Goal: Information Seeking & Learning: Learn about a topic

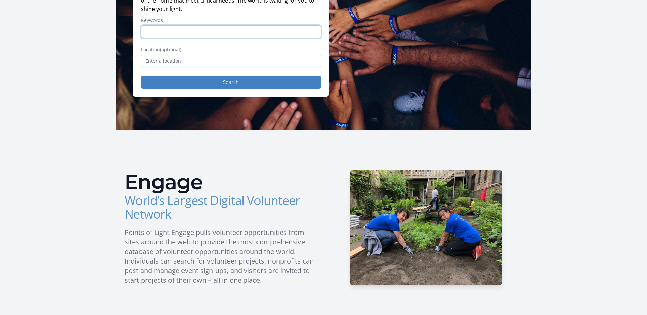
scroll to position [91, 0]
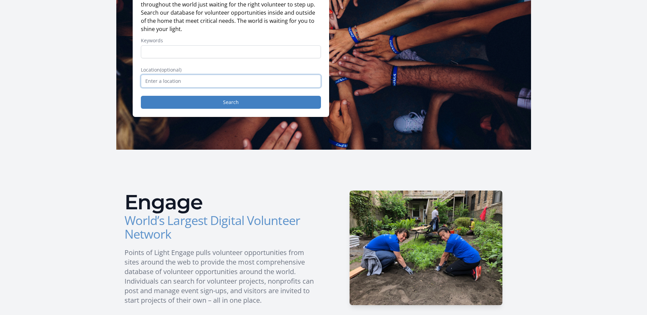
click at [194, 77] on input "text" at bounding box center [231, 81] width 180 height 13
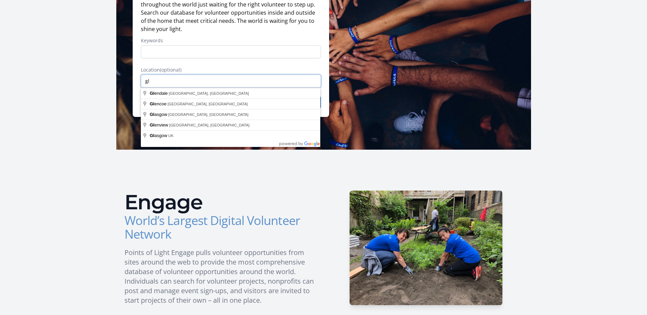
type input "g"
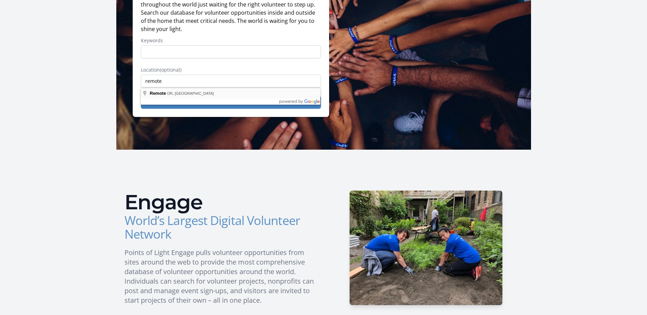
type input "Remote, OR, USA"
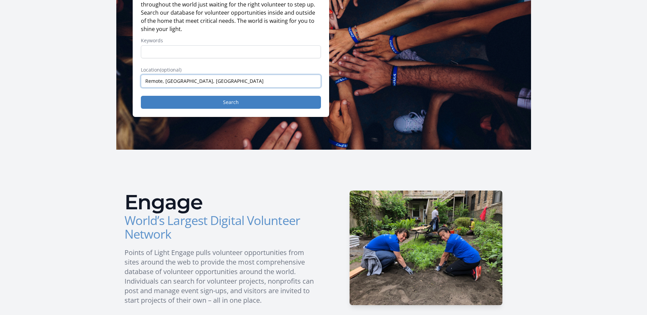
drag, startPoint x: 187, startPoint y: 80, endPoint x: 63, endPoint y: 89, distance: 124.4
click at [66, 93] on main "Welcome There are hundreds of thousands of volunteer opportunities throughout t…" at bounding box center [323, 287] width 647 height 712
click at [182, 48] on input "Keywords" at bounding box center [231, 51] width 180 height 13
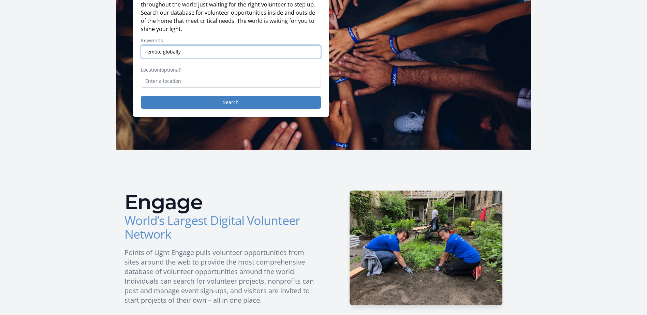
type input "remote globally"
click at [141, 96] on button "Search" at bounding box center [231, 102] width 180 height 13
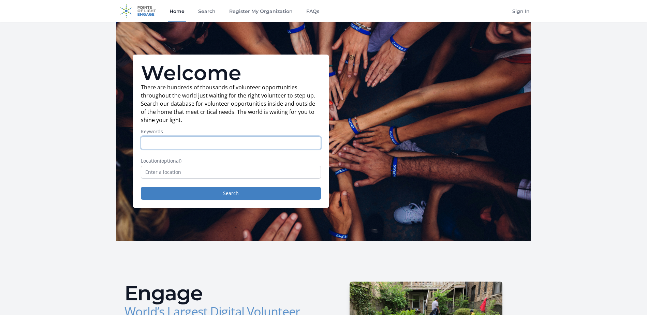
click at [240, 141] on input "Keywords" at bounding box center [231, 142] width 180 height 13
click at [223, 174] on input "text" at bounding box center [231, 172] width 180 height 13
click at [195, 174] on input "text" at bounding box center [231, 172] width 180 height 13
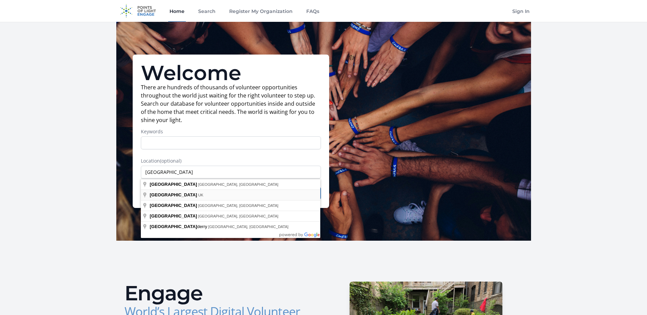
type input "London, UK"
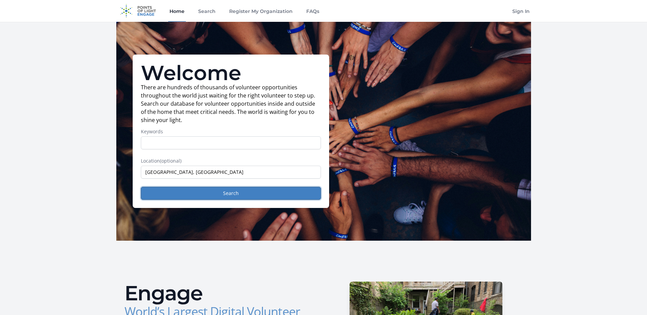
click at [196, 197] on button "Search" at bounding box center [231, 193] width 180 height 13
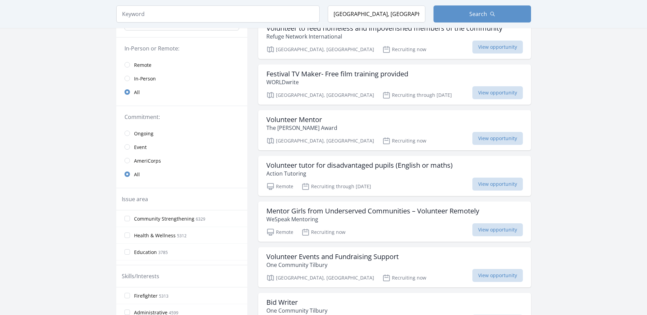
scroll to position [91, 0]
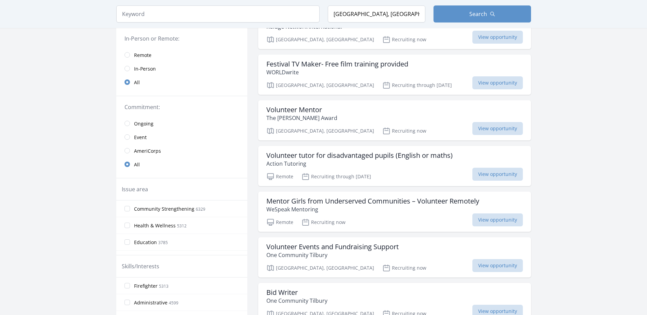
click at [139, 55] on span "Remote" at bounding box center [142, 55] width 17 height 7
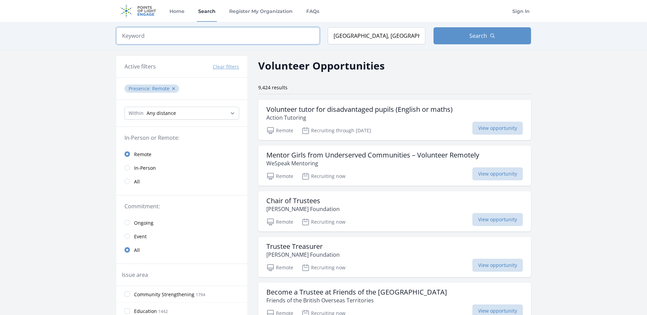
click at [162, 34] on input "search" at bounding box center [217, 35] width 203 height 17
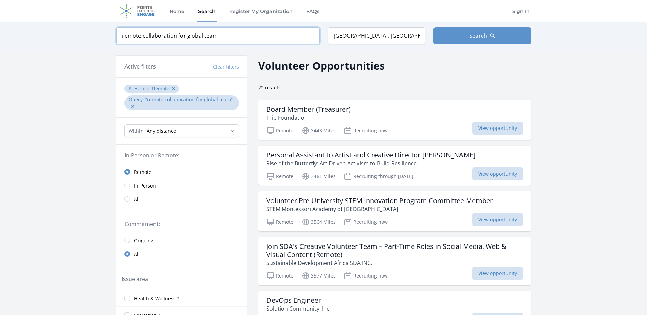
type input "remote collaboration for global team"
drag, startPoint x: 367, startPoint y: 41, endPoint x: 250, endPoint y: 36, distance: 116.7
click at [252, 36] on form "Keyword remote collaboration for global team Location London, UK Search" at bounding box center [323, 35] width 415 height 17
click at [492, 39] on button "Search" at bounding box center [481, 35] width 97 height 17
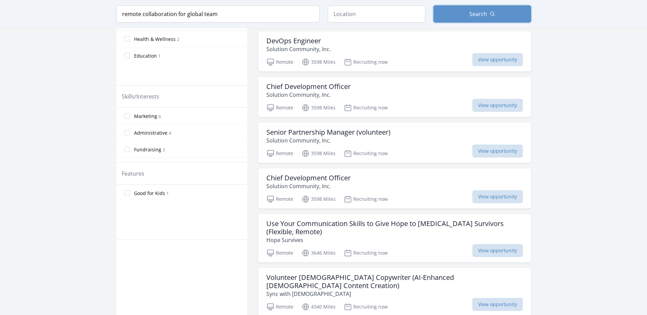
scroll to position [273, 0]
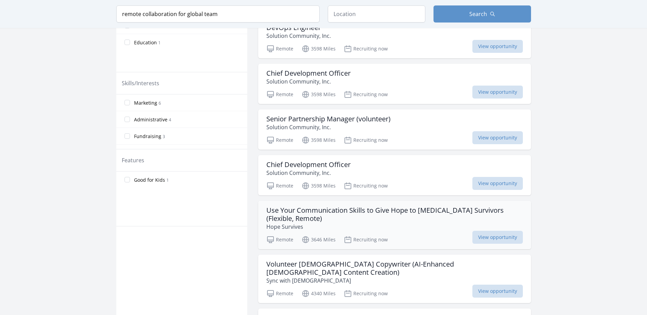
click at [272, 208] on h3 "Use Your Communication Skills to Give Hope to Brain Injury Survivors (Flexible,…" at bounding box center [394, 214] width 256 height 16
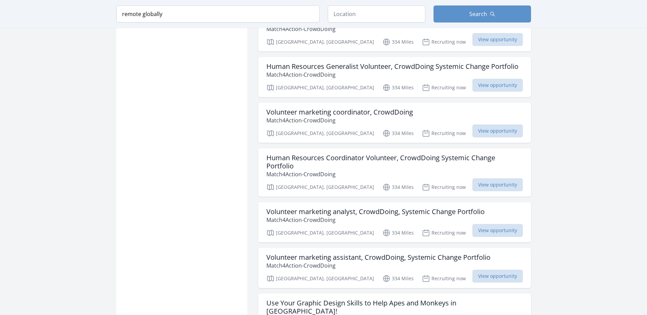
scroll to position [727, 0]
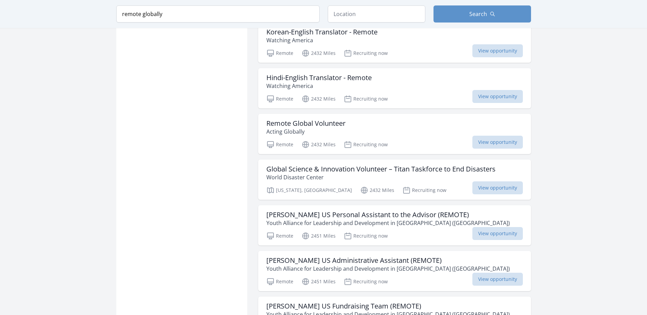
scroll to position [1636, 0]
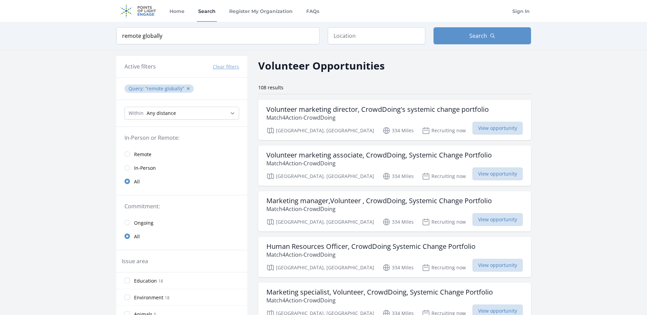
click at [144, 152] on span "Remote" at bounding box center [142, 154] width 17 height 7
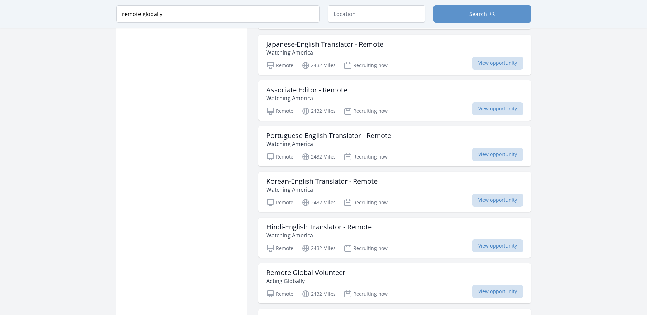
scroll to position [727, 0]
